Goal: Transaction & Acquisition: Subscribe to service/newsletter

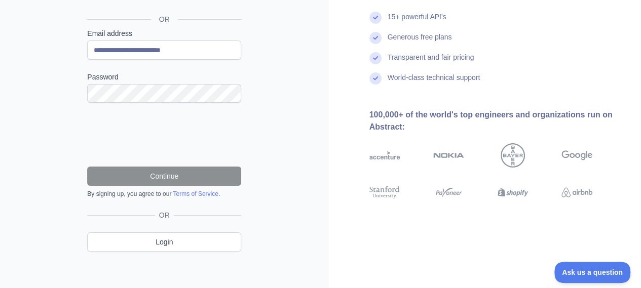
scroll to position [125, 0]
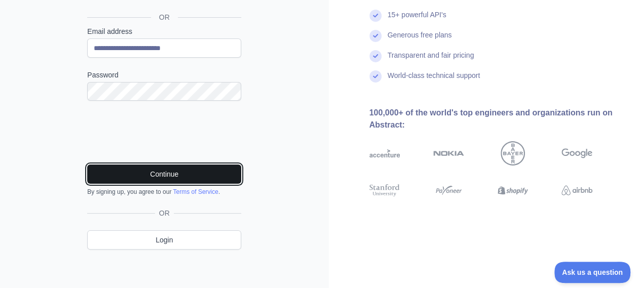
click at [186, 175] on button "Continue" at bounding box center [164, 174] width 154 height 19
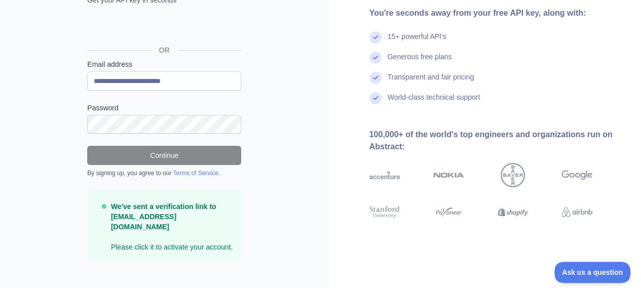
scroll to position [93, 0]
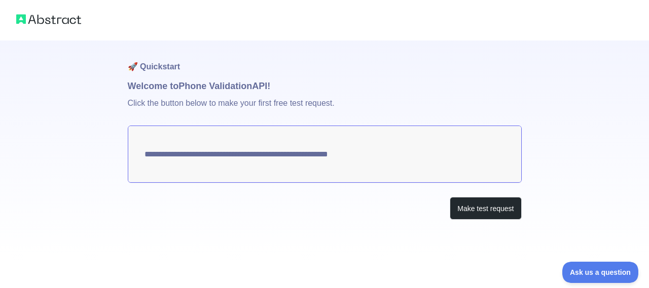
click at [371, 157] on textarea "**********" at bounding box center [325, 154] width 394 height 57
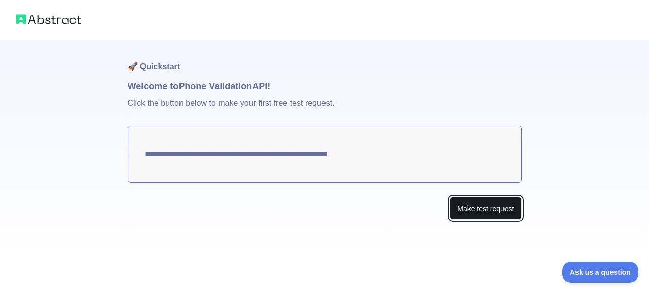
click at [480, 210] on button "Make test request" at bounding box center [484, 208] width 71 height 23
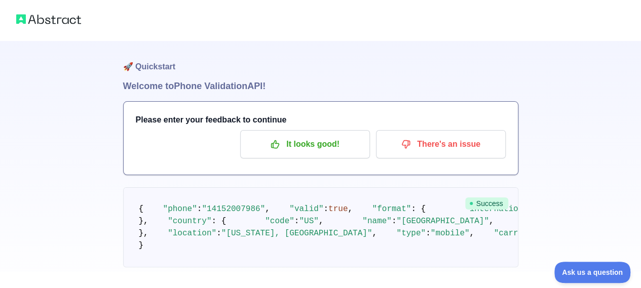
click at [262, 121] on h3 "Please enter your feedback to continue" at bounding box center [321, 120] width 370 height 12
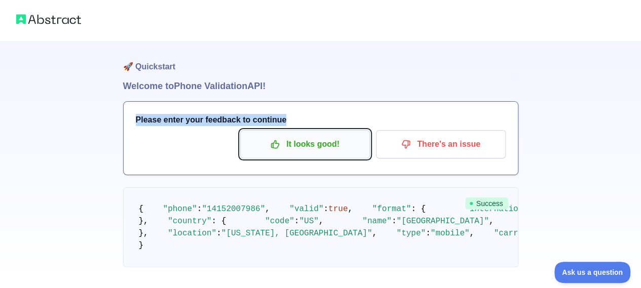
click at [290, 138] on p "It looks good!" at bounding box center [305, 144] width 115 height 17
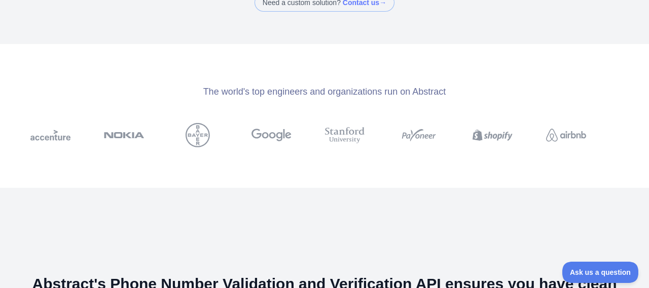
scroll to position [473, 0]
